Goal: Task Accomplishment & Management: Manage account settings

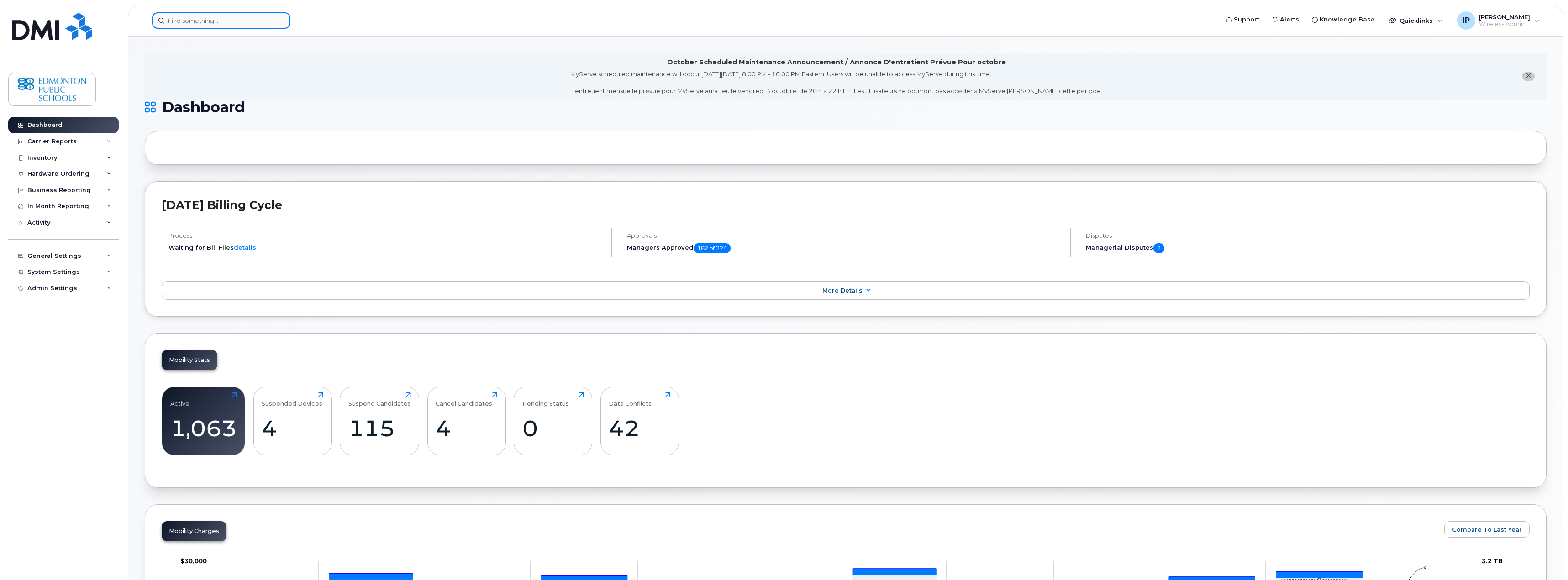
click at [205, 19] on input at bounding box center [221, 21] width 138 height 17
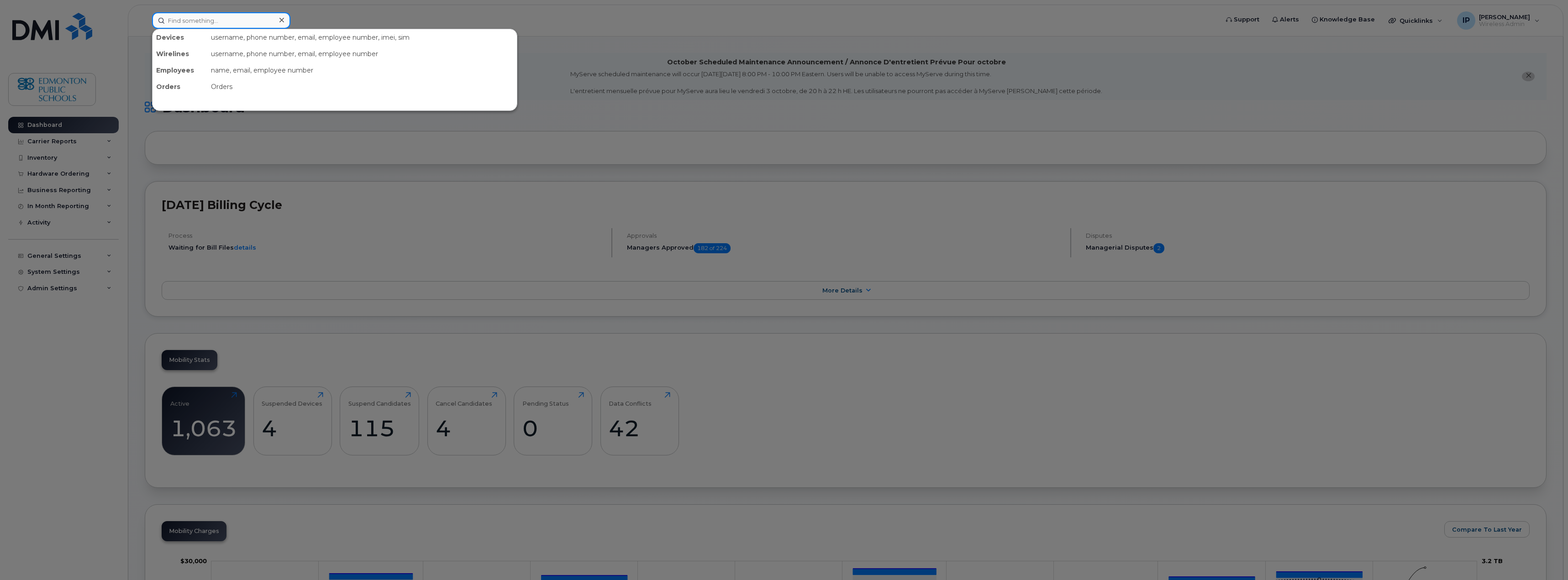
paste input "587 334-5569"
type input "587 334-5569"
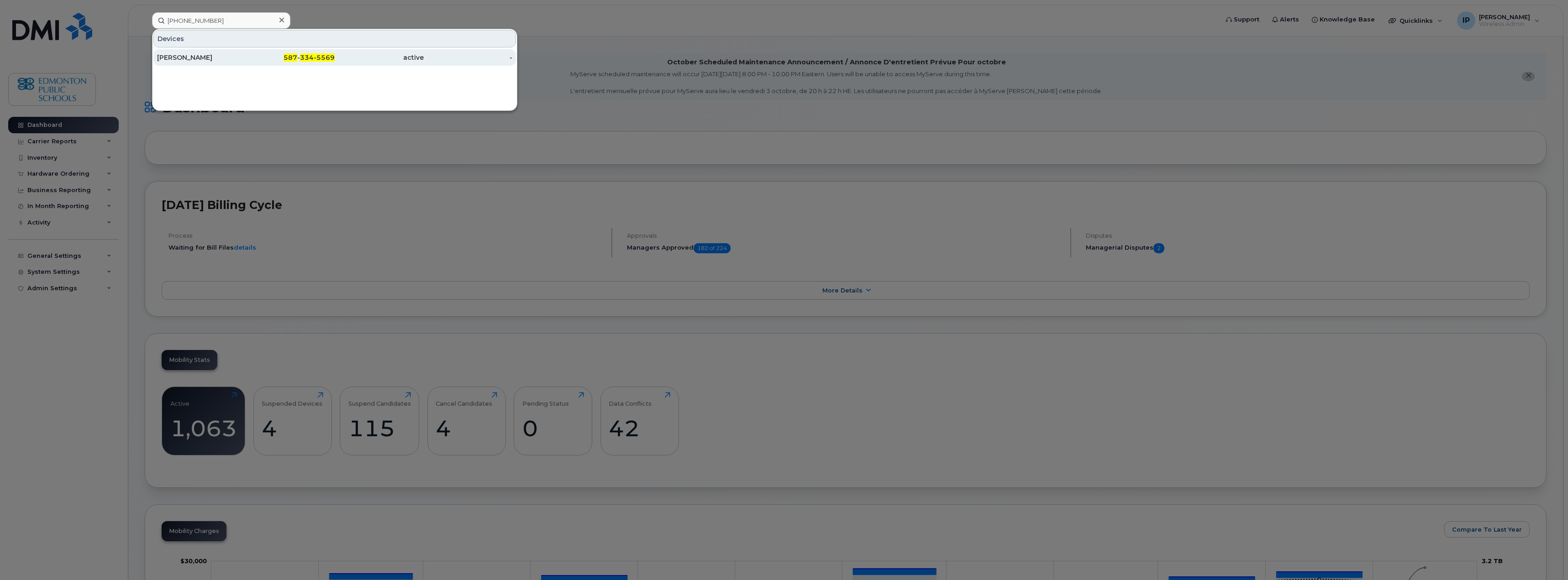
click at [320, 55] on span "334-5569" at bounding box center [317, 58] width 34 height 8
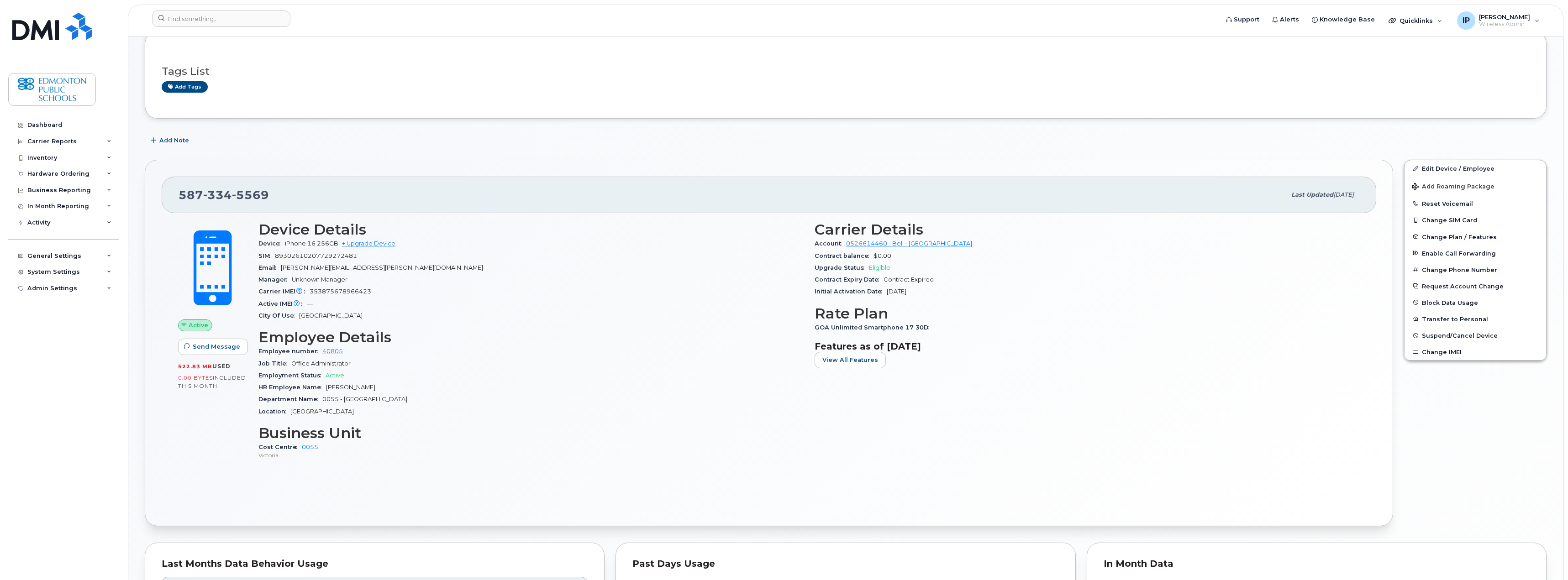
scroll to position [183, 0]
click at [1478, 331] on span "Suspend/Cancel Device" at bounding box center [1460, 332] width 76 height 7
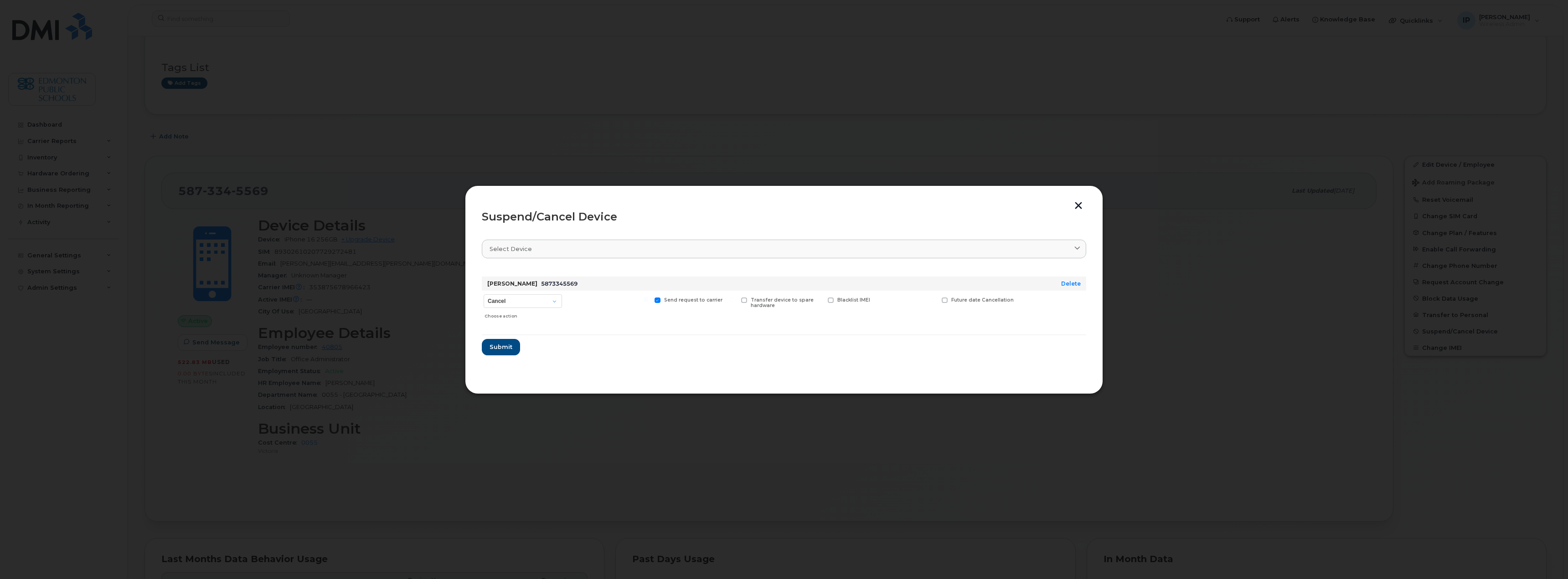
click at [1078, 207] on button "button" at bounding box center [1079, 206] width 14 height 9
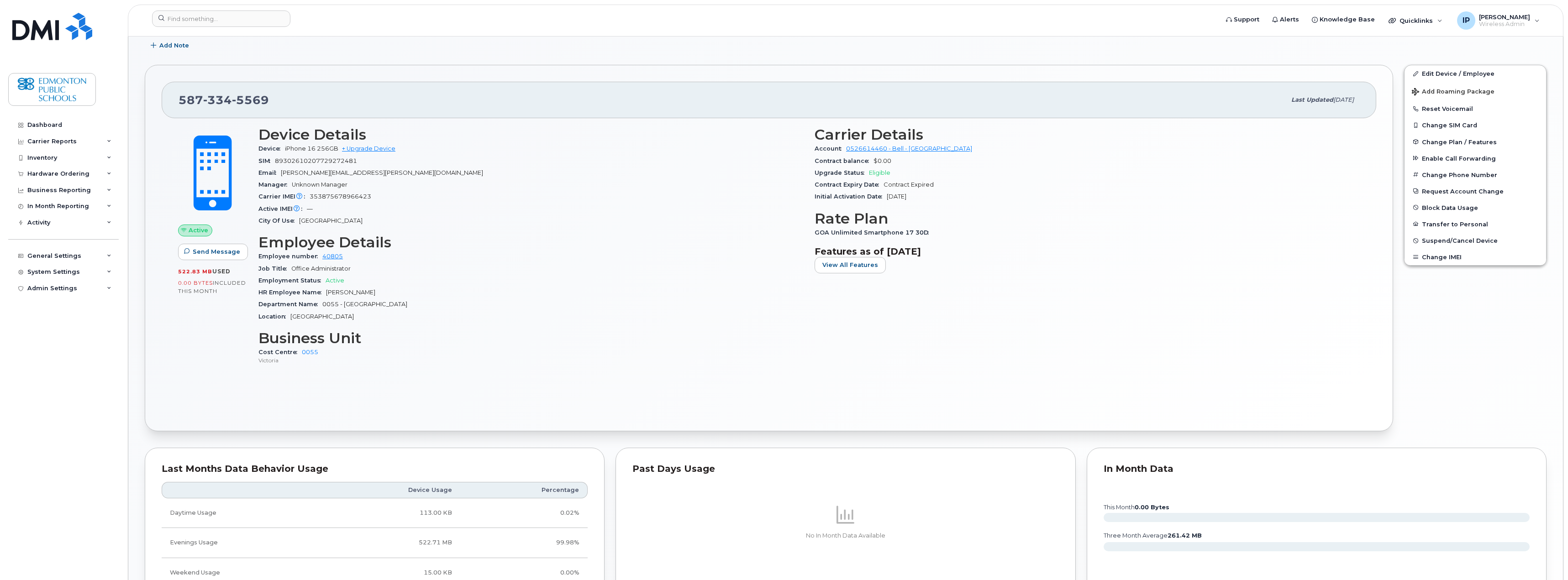
scroll to position [228, 0]
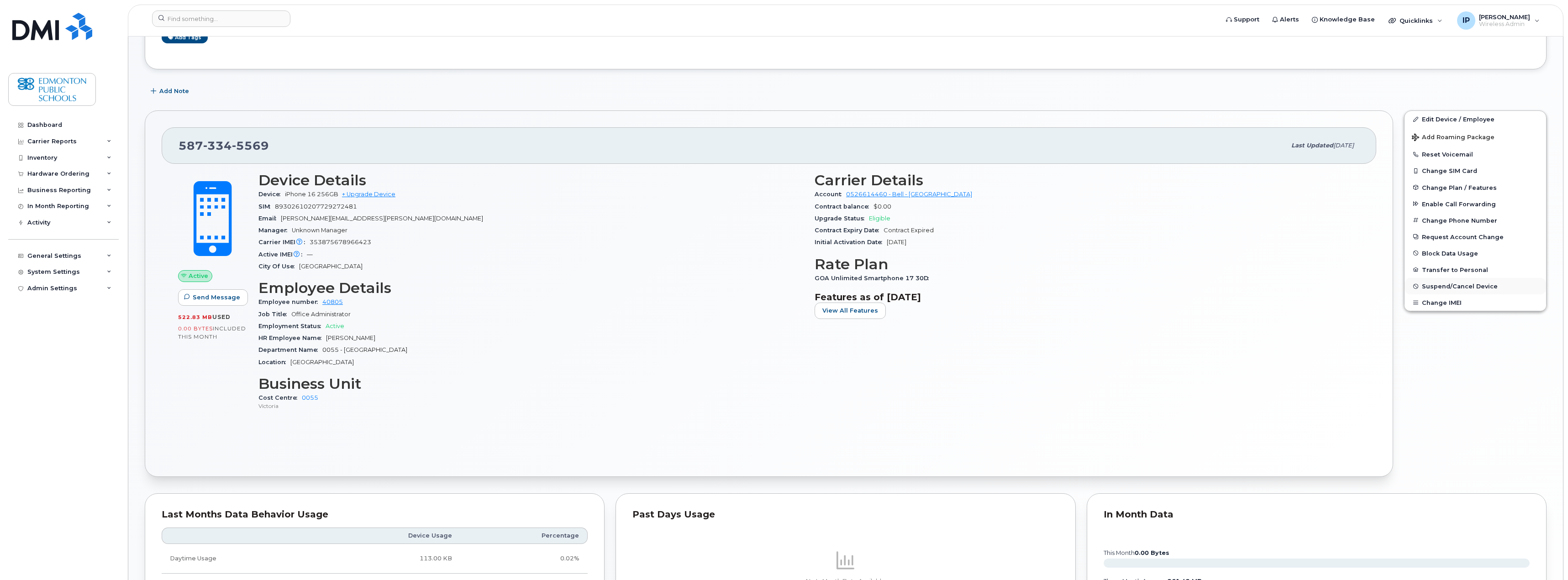
click at [1473, 286] on span "Suspend/Cancel Device" at bounding box center [1460, 286] width 76 height 7
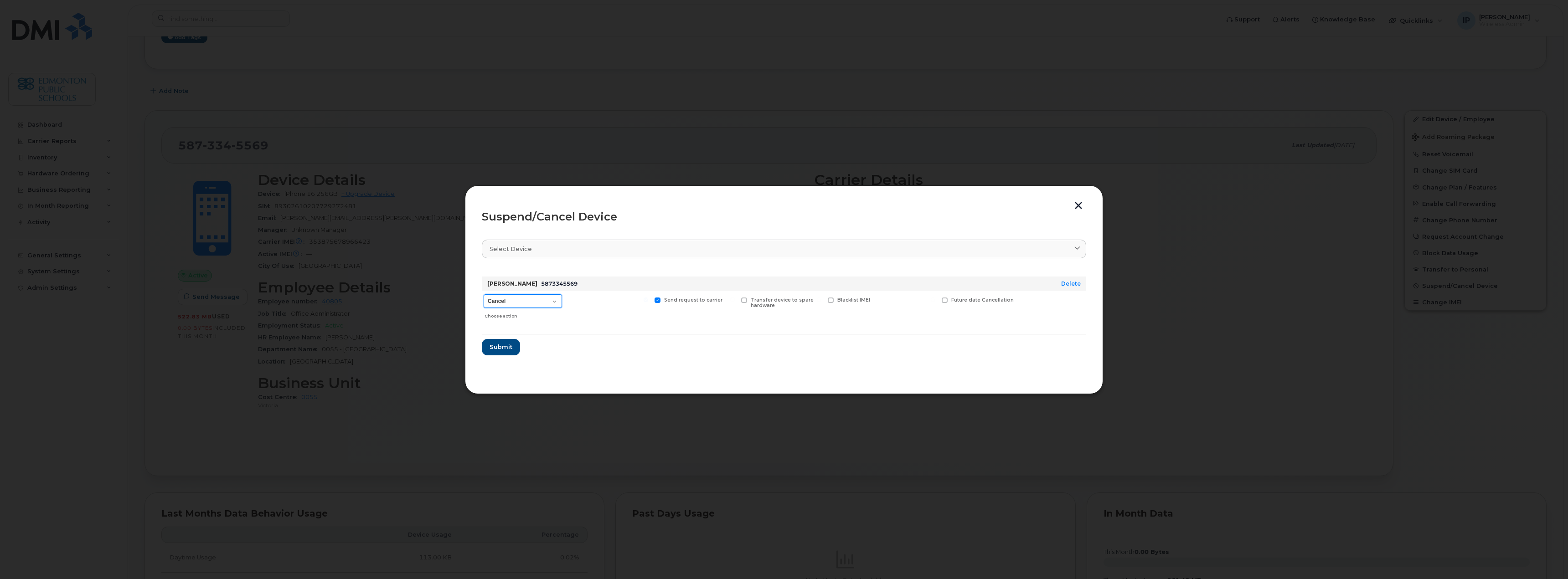
click at [554, 302] on select "Cancel Suspend - Extend Suspension Suspend - Reduced Rate Suspend - Full Rate S…" at bounding box center [522, 301] width 79 height 14
click at [1078, 208] on button "button" at bounding box center [1079, 206] width 14 height 9
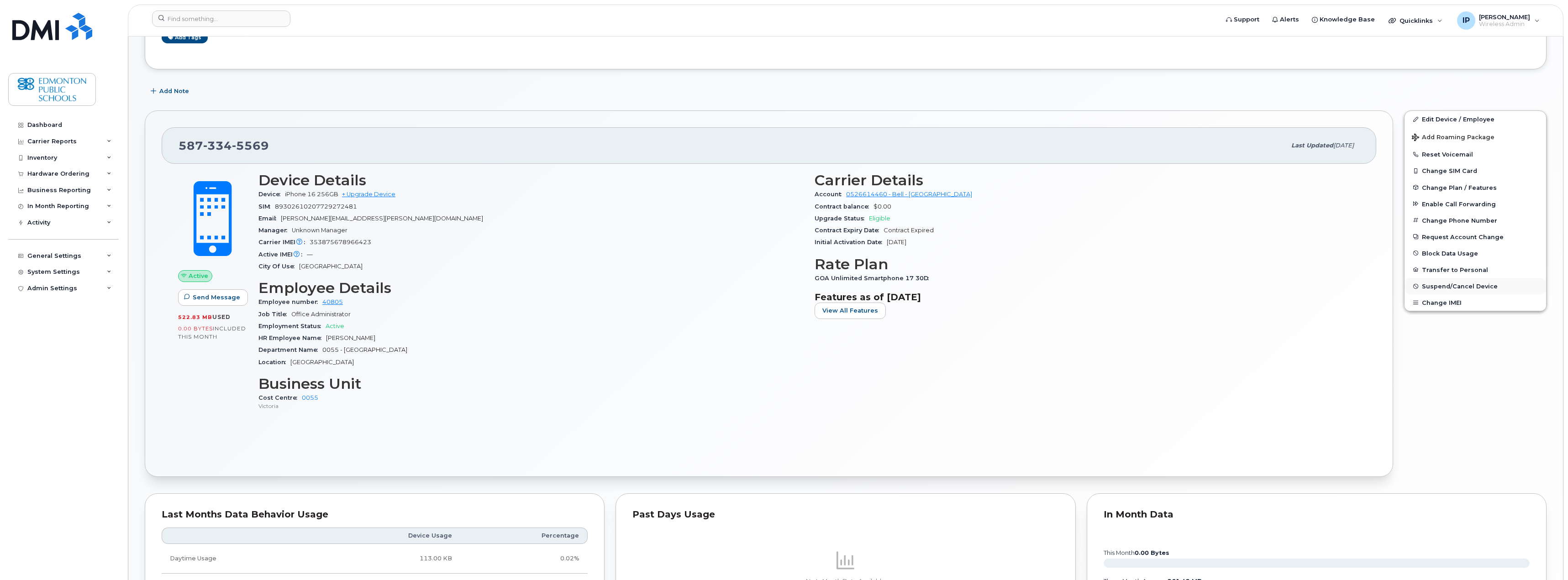
click at [1460, 286] on span "Suspend/Cancel Device" at bounding box center [1460, 286] width 76 height 7
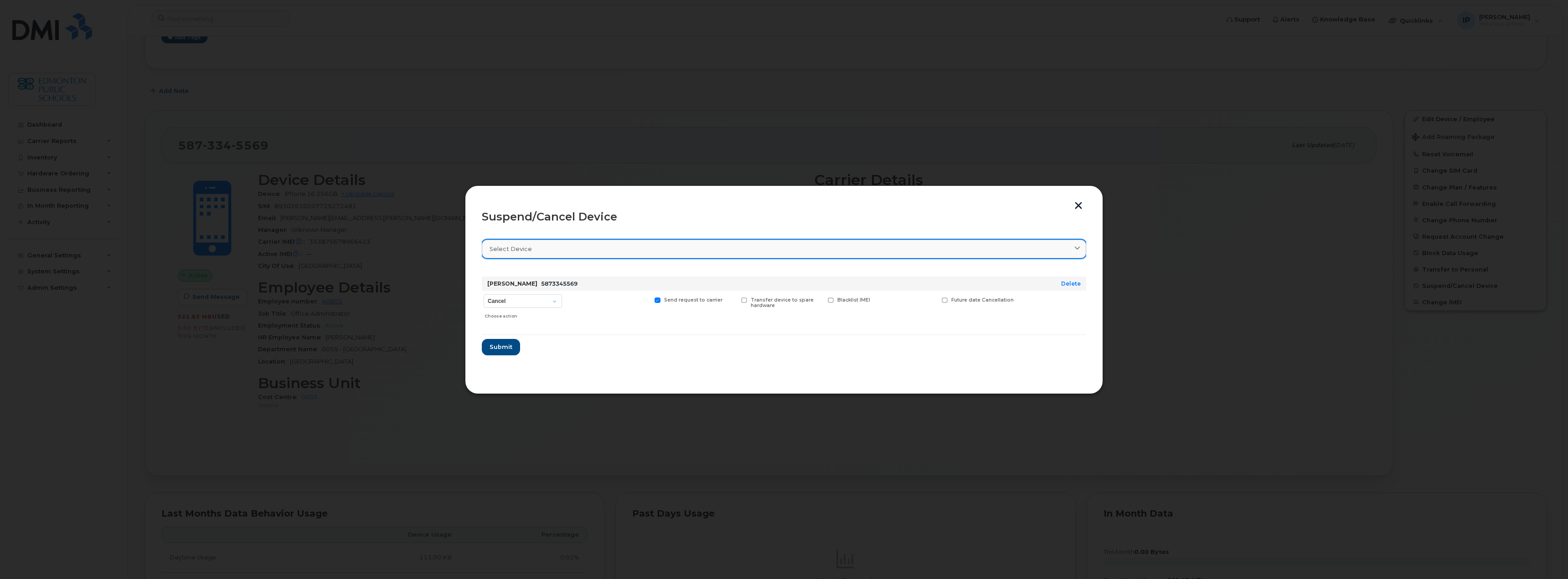
click at [1079, 244] on link "Select device" at bounding box center [784, 249] width 604 height 19
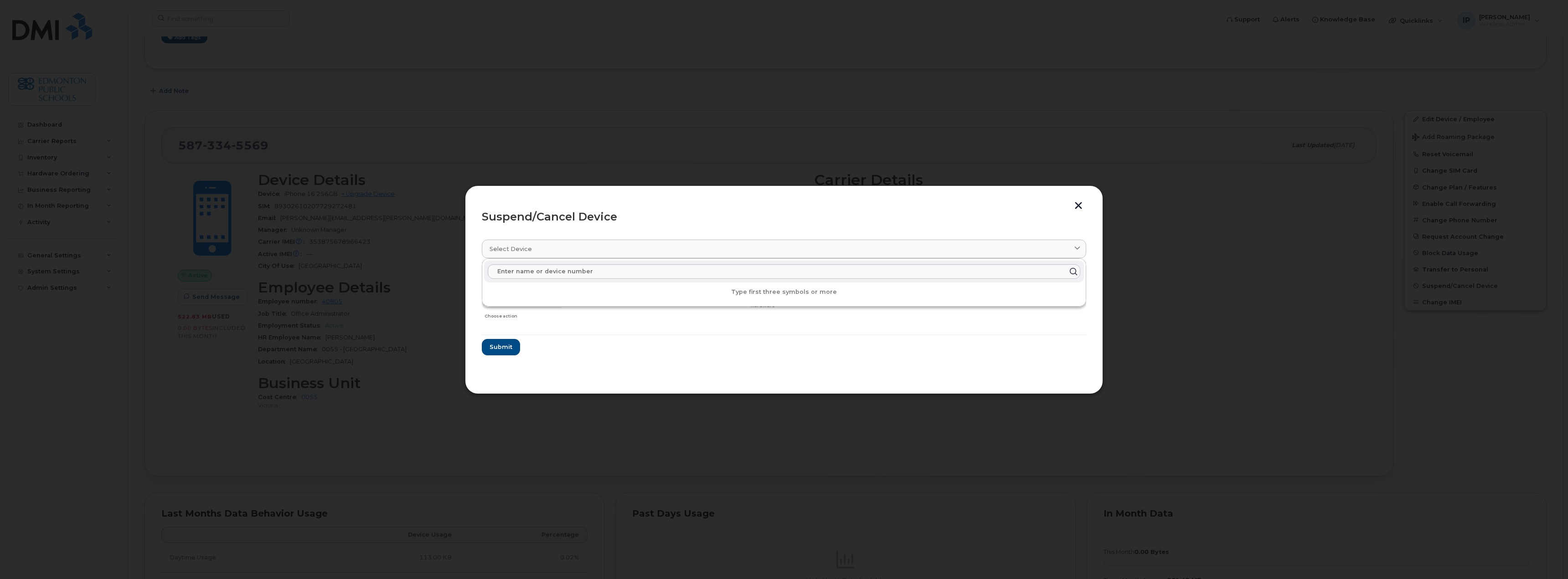
click at [911, 351] on form "[PERSON_NAME] 5873345569 Delete Cancel Suspend - Extend Suspension Suspend - Re…" at bounding box center [784, 312] width 604 height 86
click at [502, 345] on span "Submit" at bounding box center [501, 346] width 22 height 9
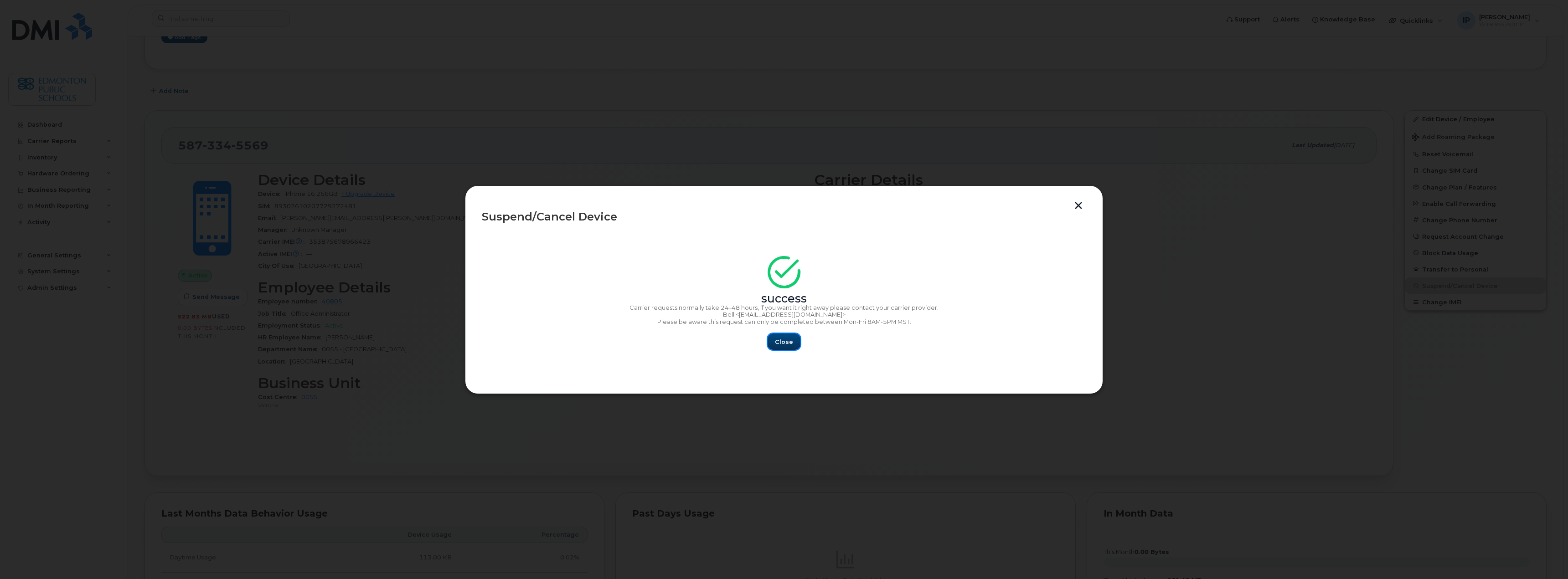
click at [788, 342] on span "Close" at bounding box center [784, 342] width 19 height 9
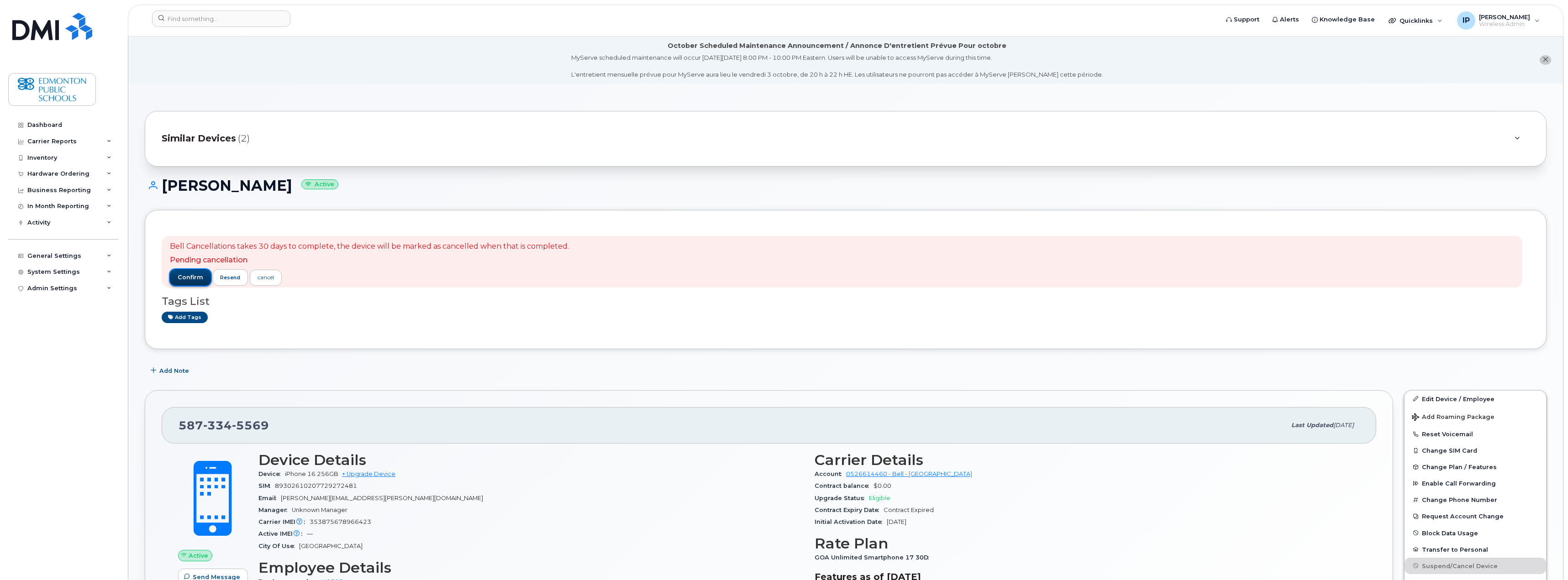
click at [187, 277] on span "confirm" at bounding box center [190, 277] width 26 height 8
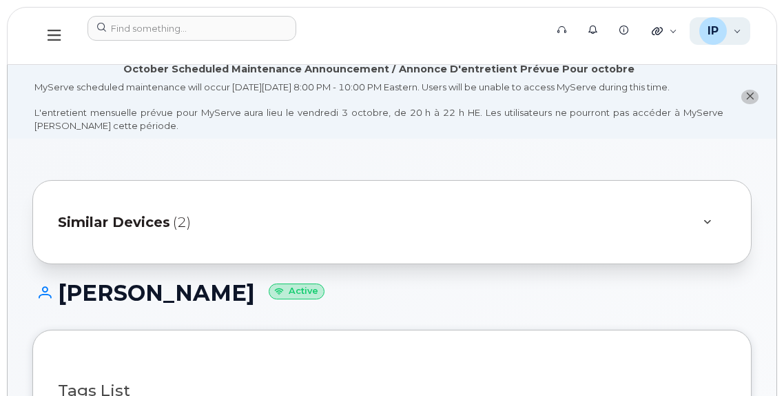
click at [736, 30] on div "IP Ian Pitt Wireless Admin" at bounding box center [720, 31] width 61 height 28
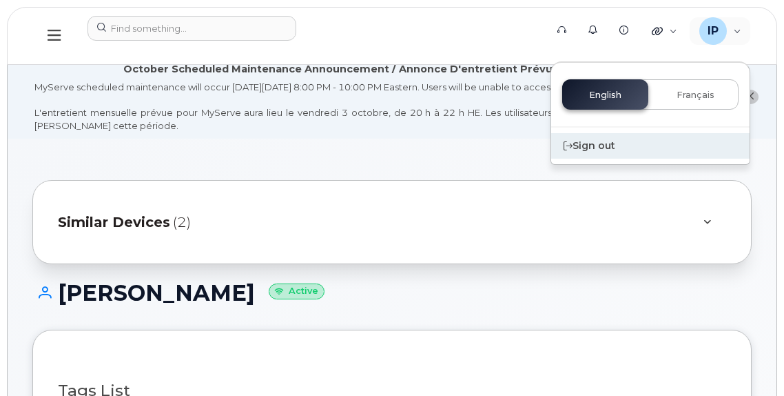
click at [595, 148] on div "Sign out" at bounding box center [650, 146] width 199 height 26
